Goal: Task Accomplishment & Management: Complete application form

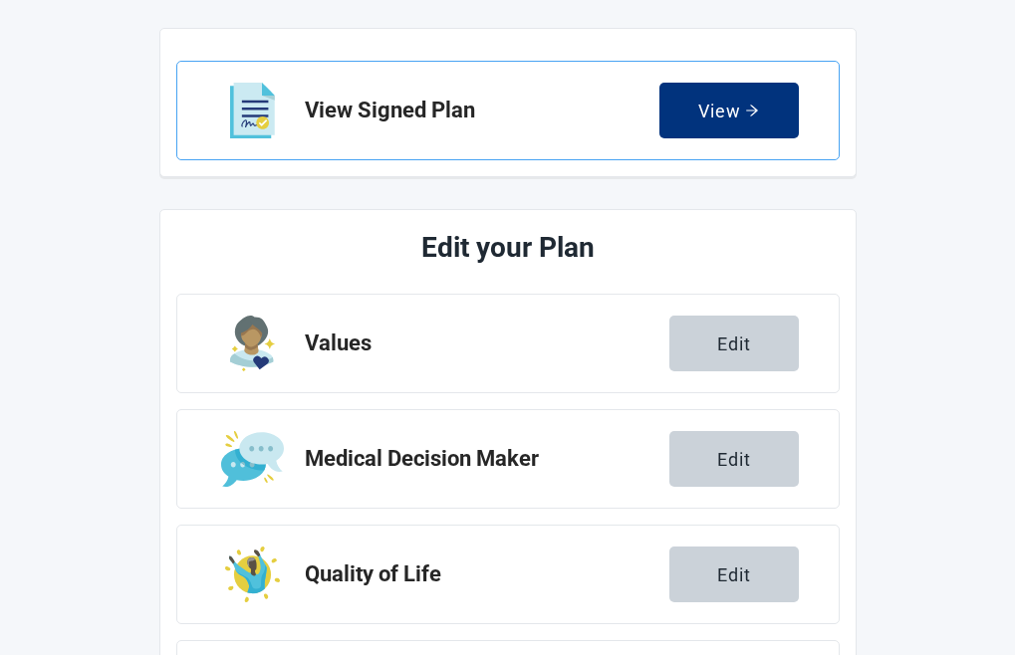
scroll to position [196, 0]
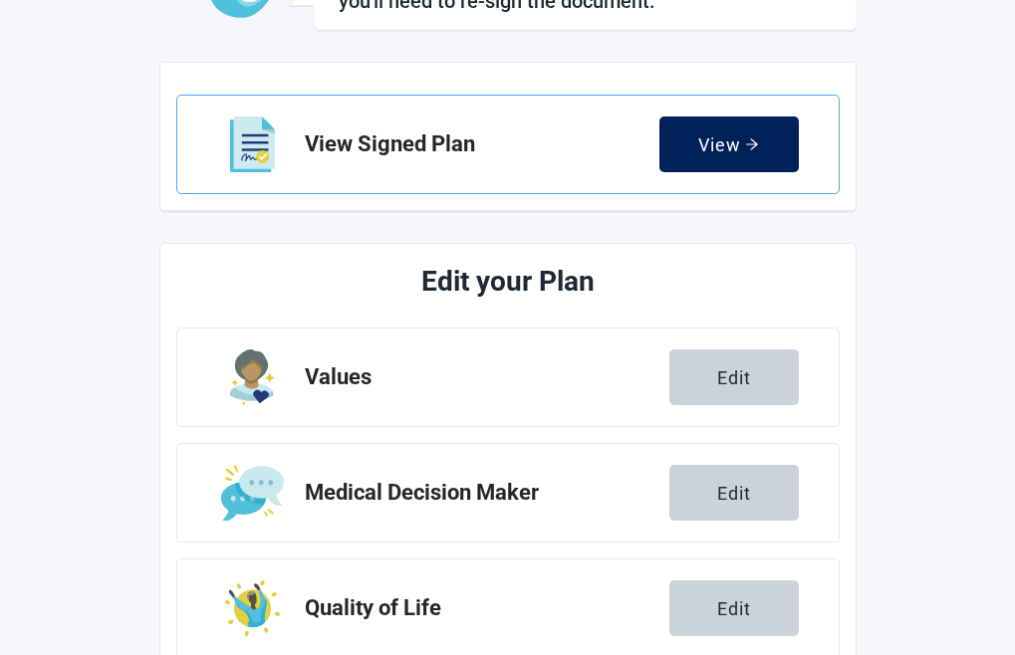
click at [759, 137] on div "View" at bounding box center [728, 144] width 61 height 20
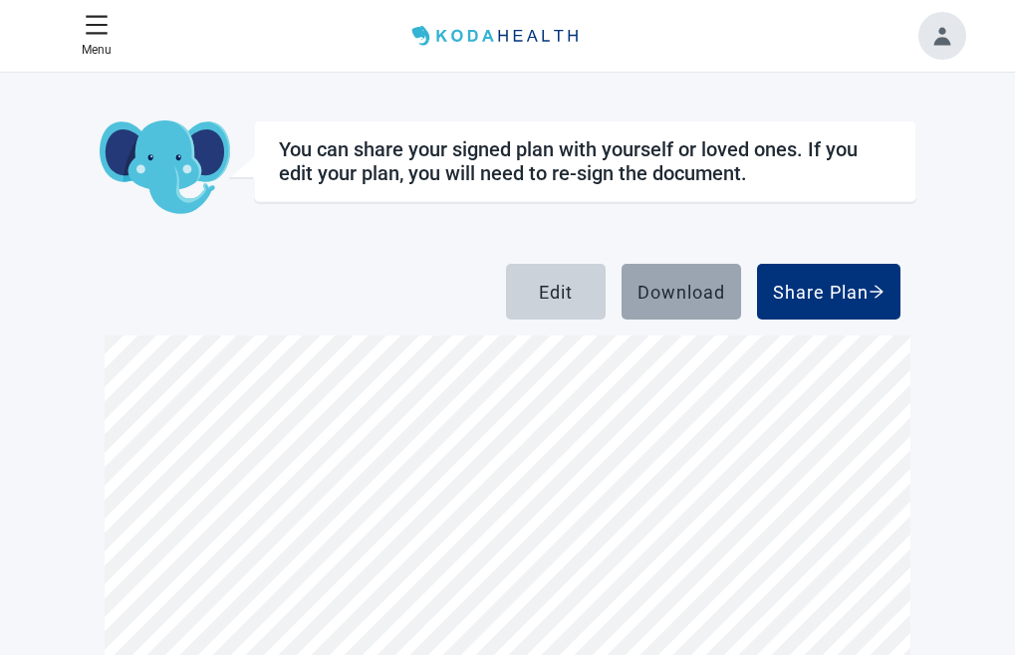
click at [725, 297] on div "Download" at bounding box center [681, 292] width 88 height 20
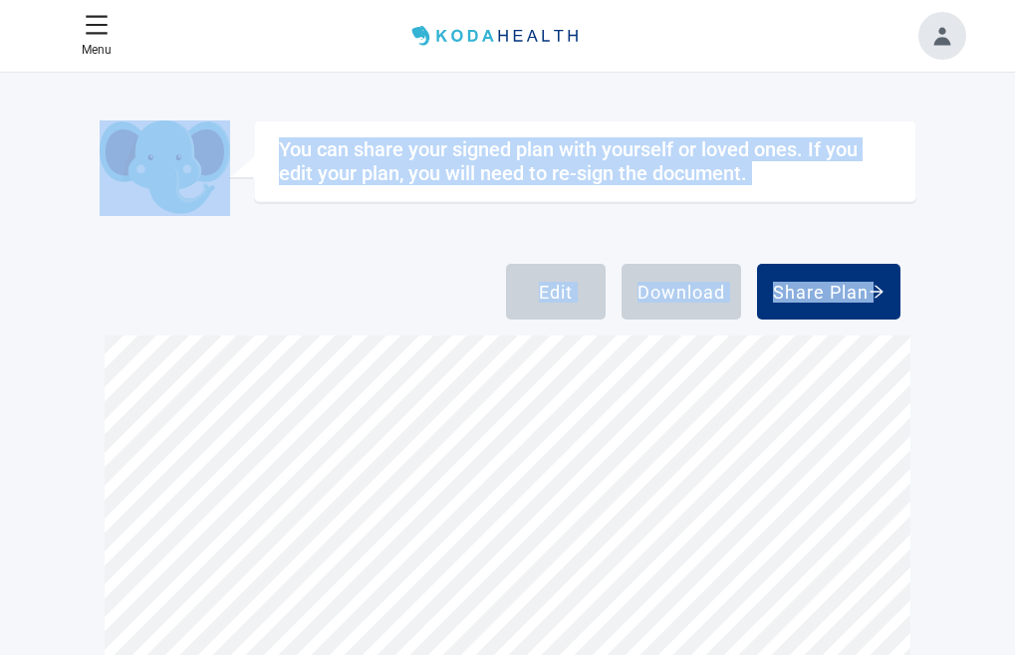
drag, startPoint x: 107, startPoint y: 359, endPoint x: 179, endPoint y: 355, distance: 72.8
click at [179, 355] on div "View Signed Plan Sign your Plan Share Plan Completed Plans Get Help You can sha…" at bounding box center [508, 474] width 817 height 771
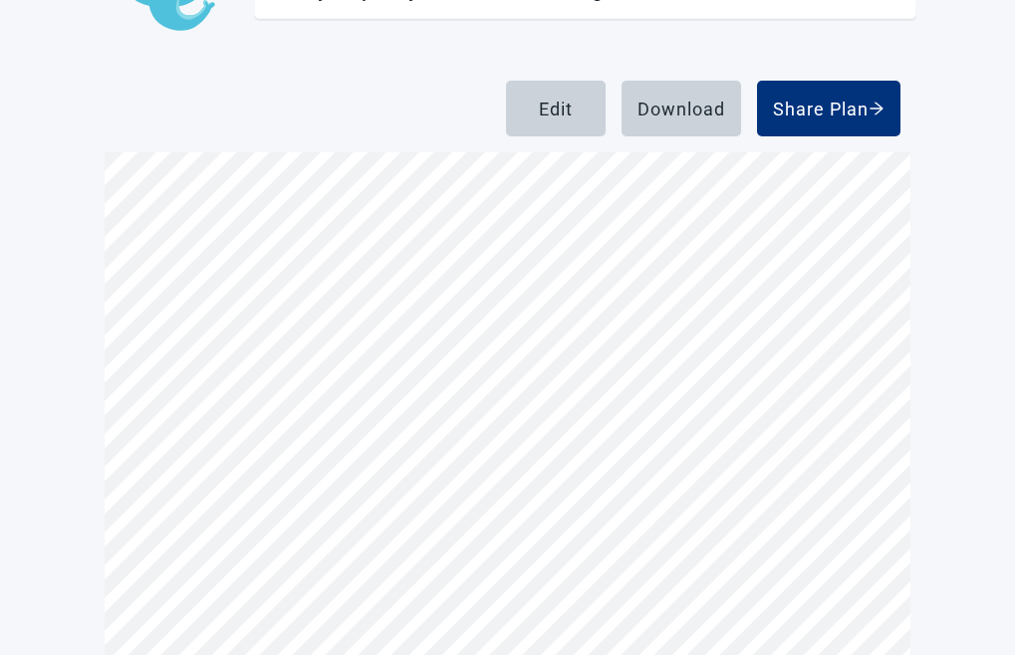
scroll to position [236, 0]
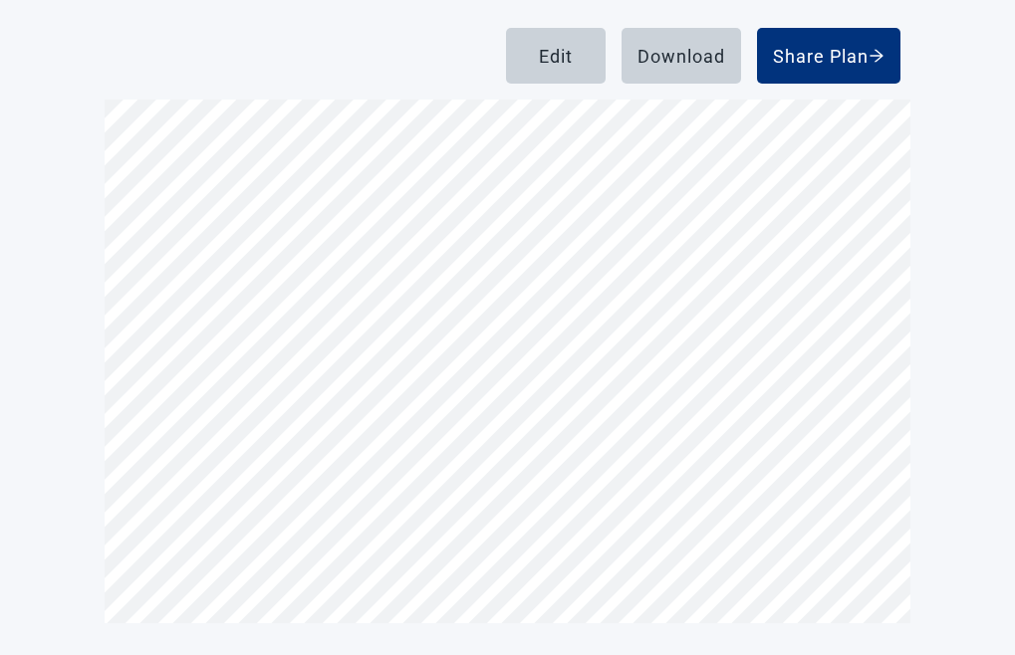
click at [0, 0] on img "Completed Plans" at bounding box center [0, 0] width 0 height 0
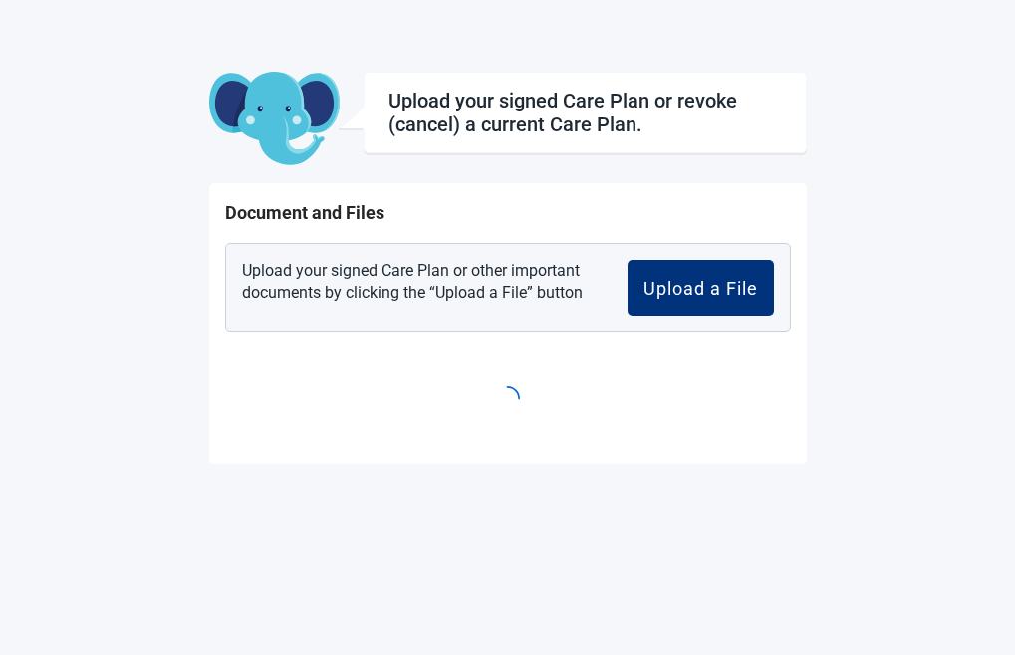
scroll to position [73, 0]
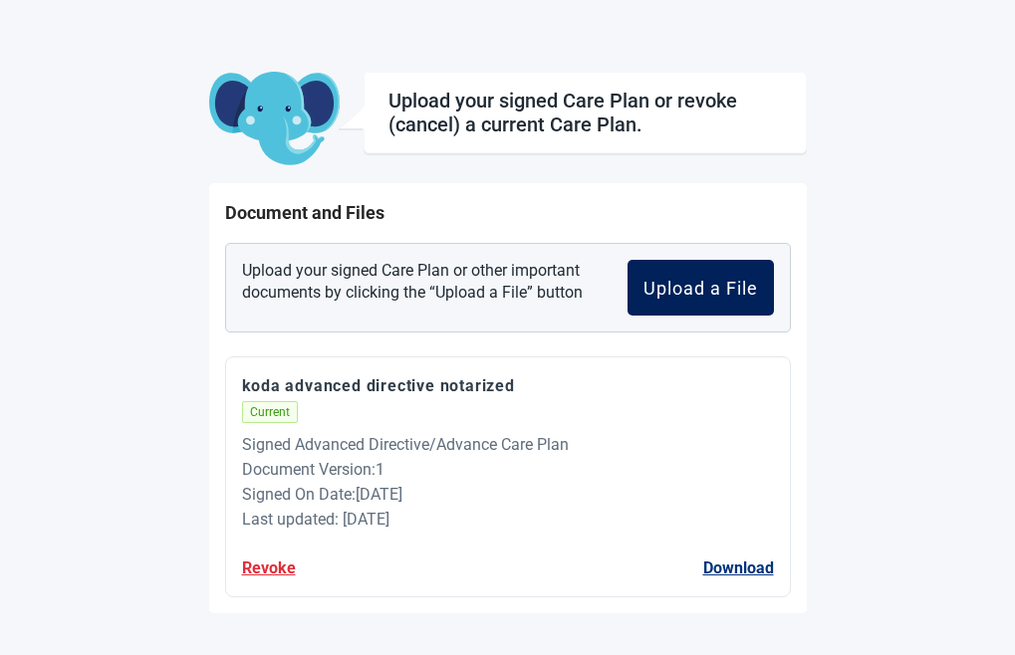
click at [758, 292] on div "Upload a File" at bounding box center [700, 288] width 115 height 20
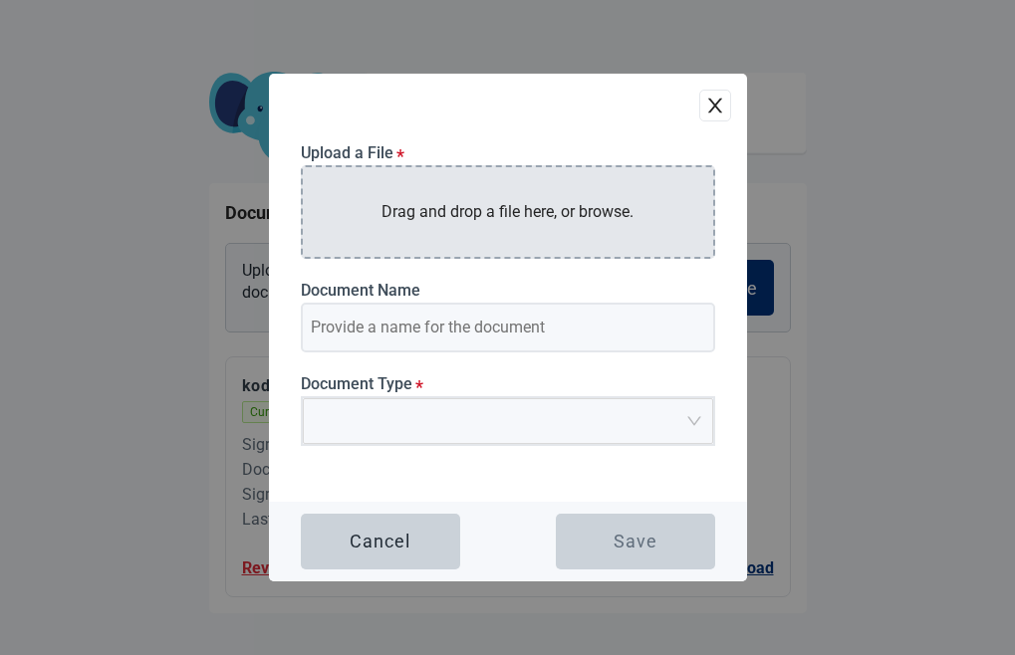
click at [542, 210] on p "Drag and drop a file here, or browse." at bounding box center [507, 211] width 252 height 25
click at [585, 211] on p "Drag and drop a file here, or browse." at bounding box center [507, 211] width 252 height 25
type input "scan-01-08072025-1"
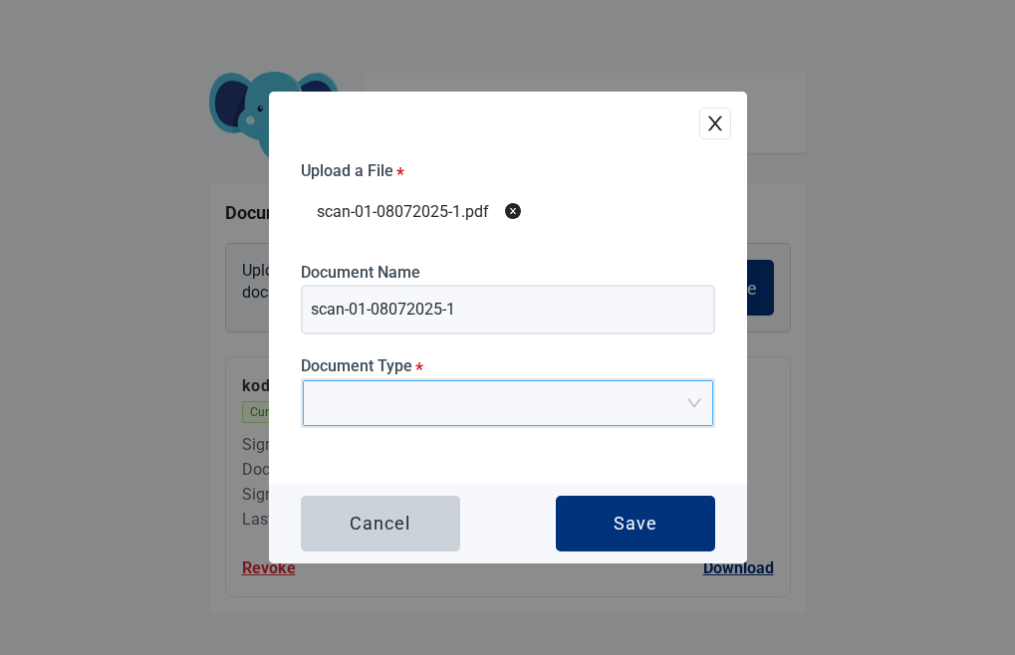
click at [700, 407] on div at bounding box center [508, 403] width 410 height 46
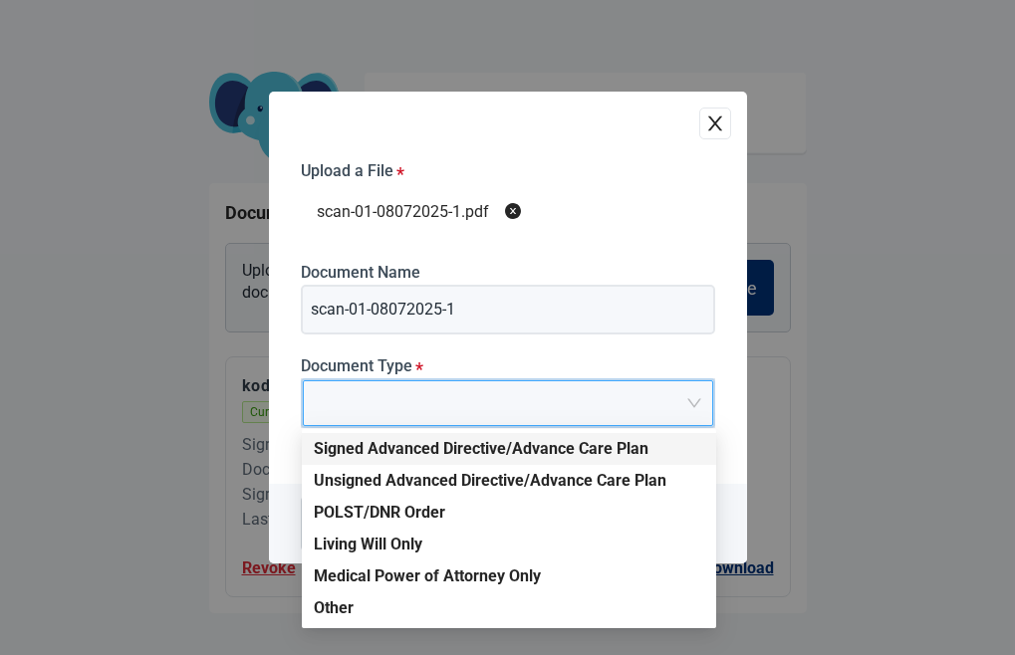
click at [604, 452] on div "Signed Advanced Directive/Advance Care Plan" at bounding box center [509, 449] width 390 height 22
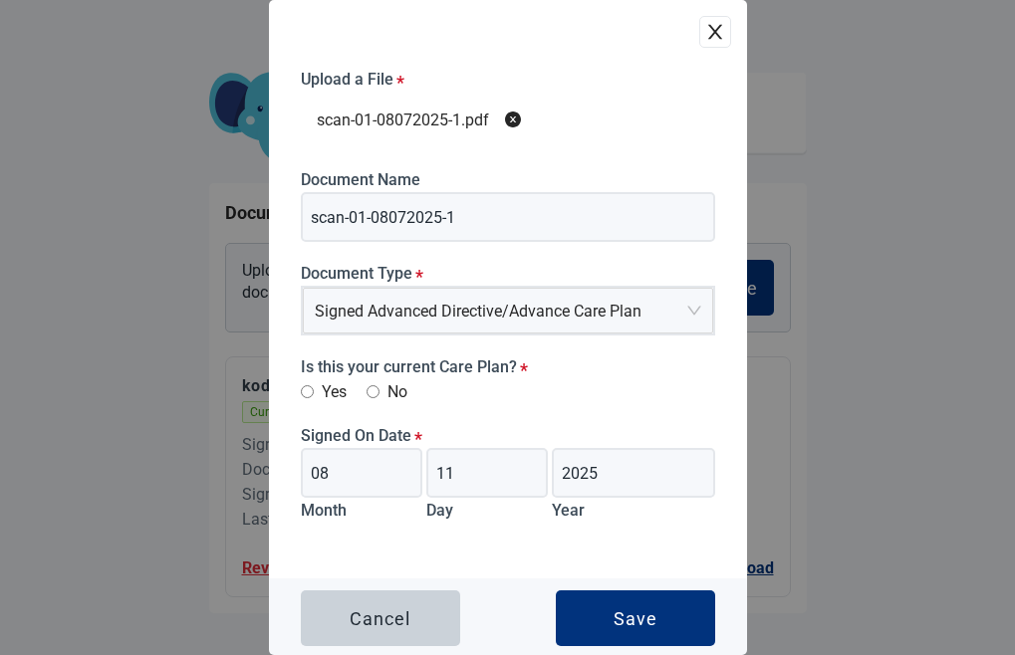
click at [306, 395] on input "Yes" at bounding box center [307, 391] width 13 height 13
radio input "true"
click at [457, 468] on input "11" at bounding box center [487, 473] width 122 height 50
type input "1"
type input "02"
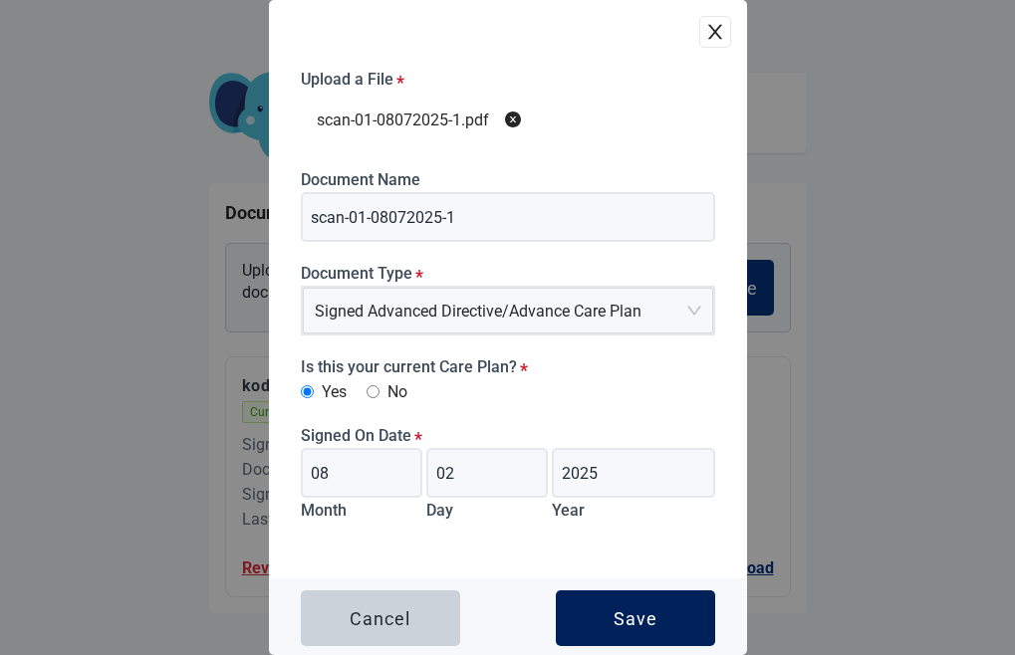
click at [591, 603] on button "Save" at bounding box center [635, 619] width 159 height 56
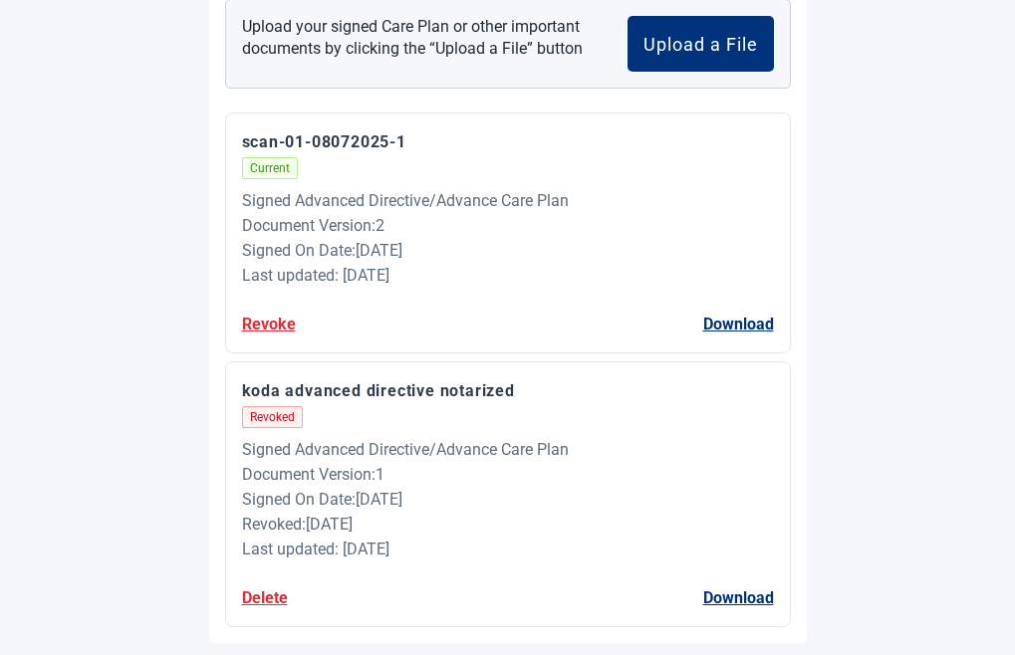
scroll to position [337, 0]
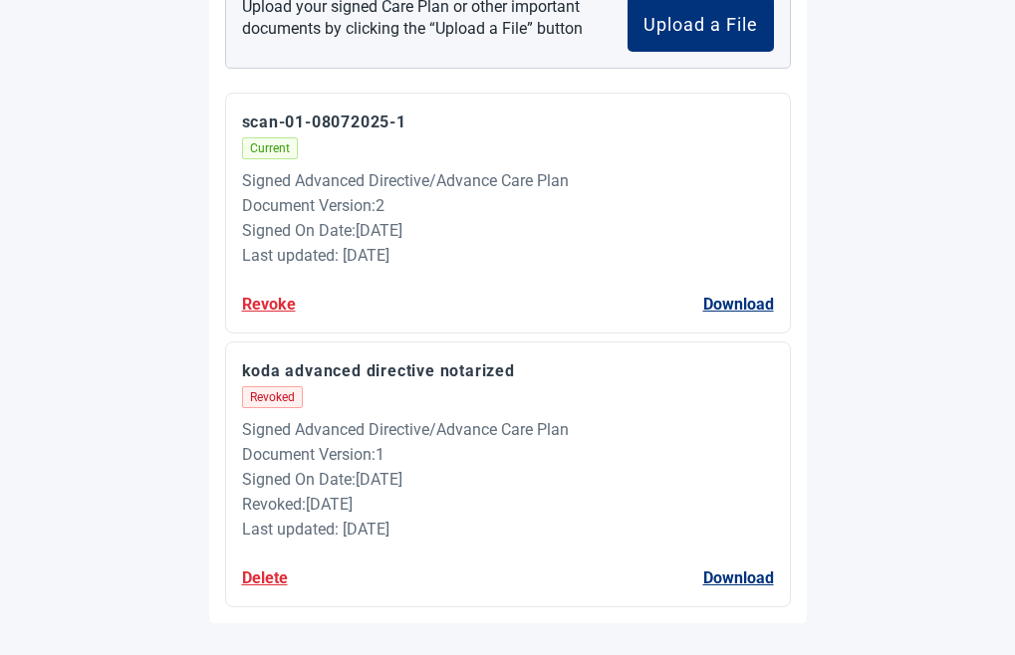
click at [298, 148] on span "Current" at bounding box center [270, 148] width 56 height 22
click at [380, 172] on div "Signed Advanced Directive/Advance Care Plan" at bounding box center [508, 180] width 532 height 25
click at [418, 195] on div "Document Version : 2" at bounding box center [508, 205] width 532 height 25
click at [488, 244] on div "Last updated: [DATE]" at bounding box center [508, 255] width 532 height 25
click at [298, 150] on span "Current" at bounding box center [270, 148] width 56 height 22
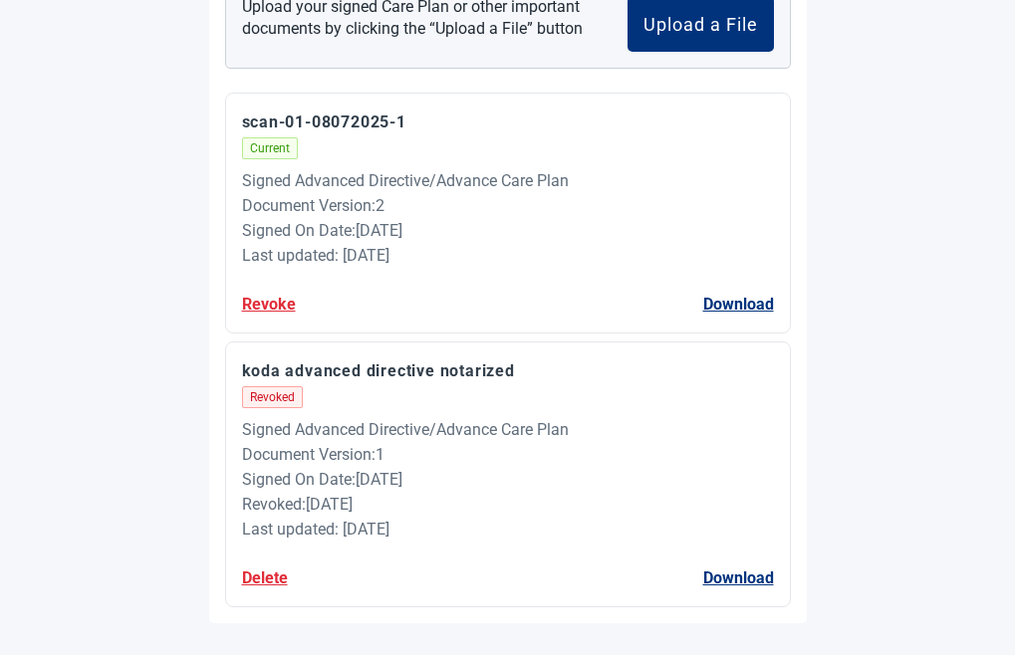
click at [442, 116] on p "scan-01-08072025-1" at bounding box center [508, 122] width 532 height 25
click at [916, 161] on div "View Signed Plan Sign your Plan Share Plan Completed Plans Get Help Upload your…" at bounding box center [508, 188] width 817 height 872
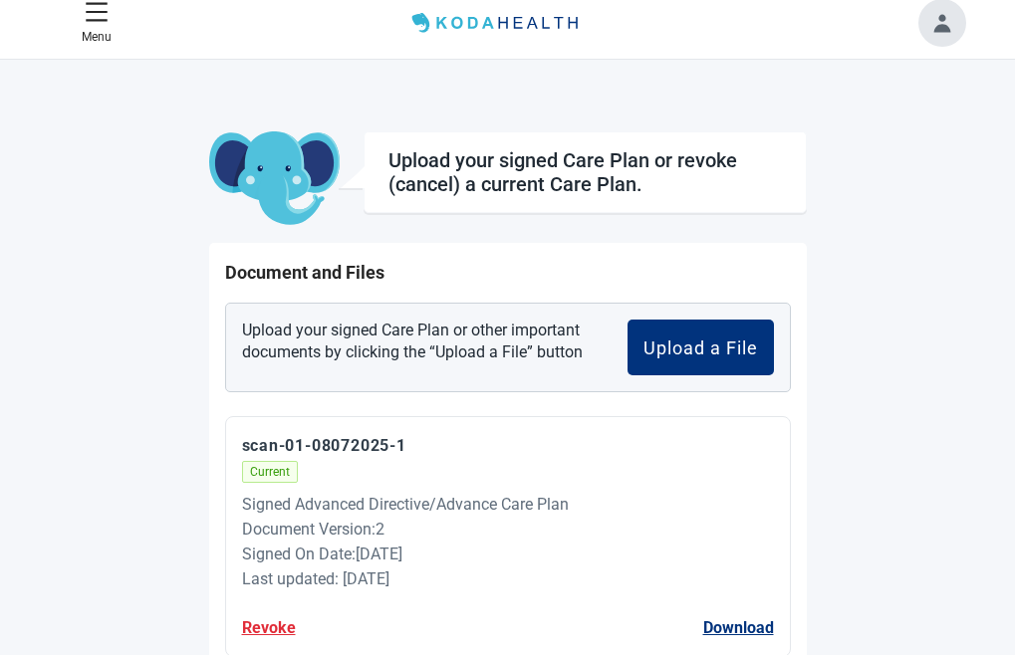
scroll to position [0, 0]
